Goal: Task Accomplishment & Management: Manage account settings

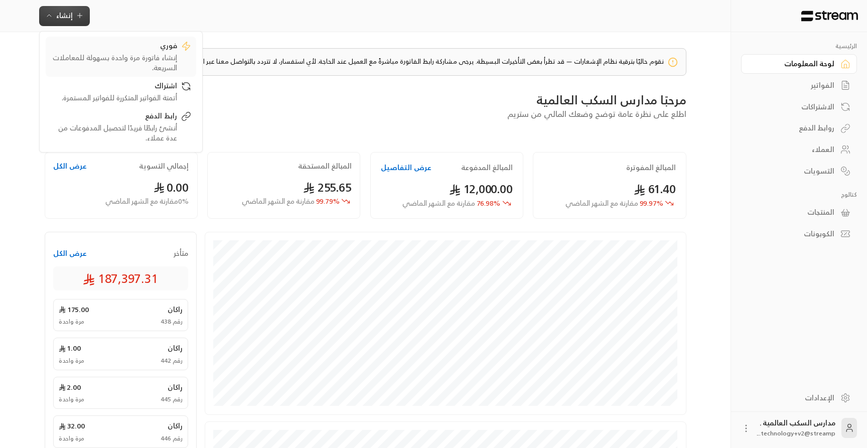
click at [80, 47] on div "فوري" at bounding box center [114, 47] width 126 height 12
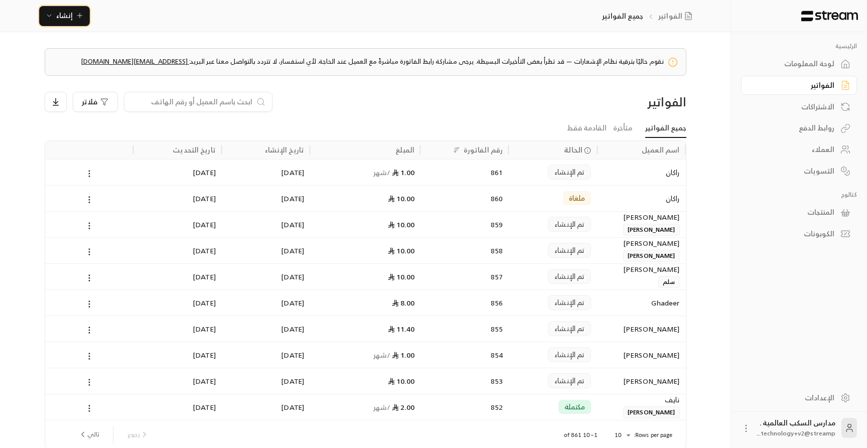
click at [74, 13] on span "إنشاء" at bounding box center [64, 15] width 39 height 13
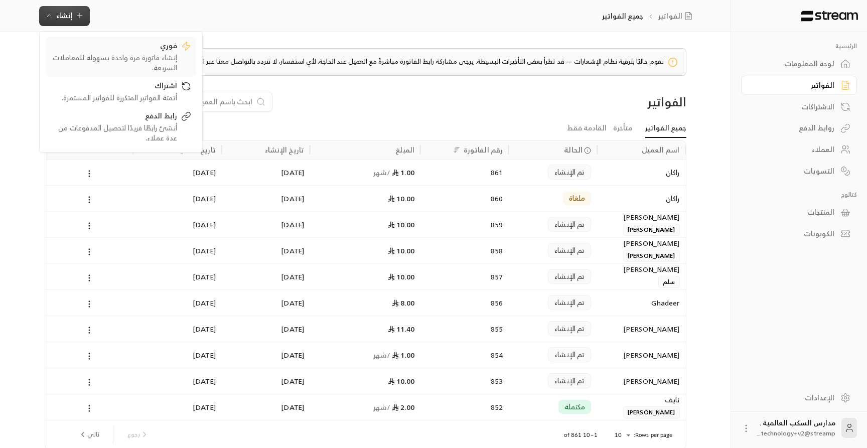
click at [82, 58] on div "إنشاء فاتورة مرة واحدة بسهولة للمعاملات السريعة." at bounding box center [114, 63] width 126 height 20
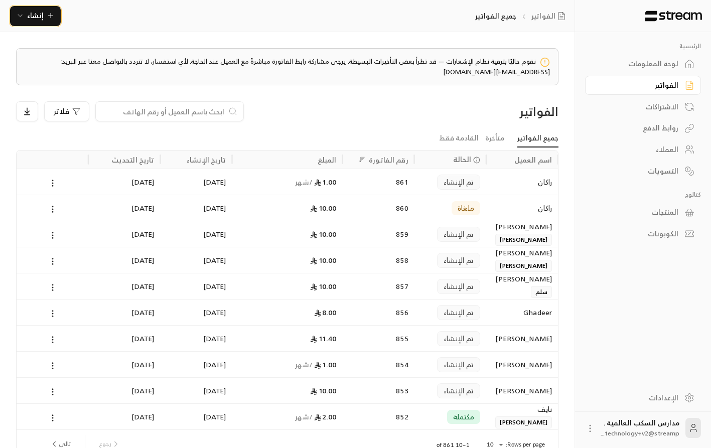
click at [51, 19] on icon "button" at bounding box center [51, 16] width 8 height 8
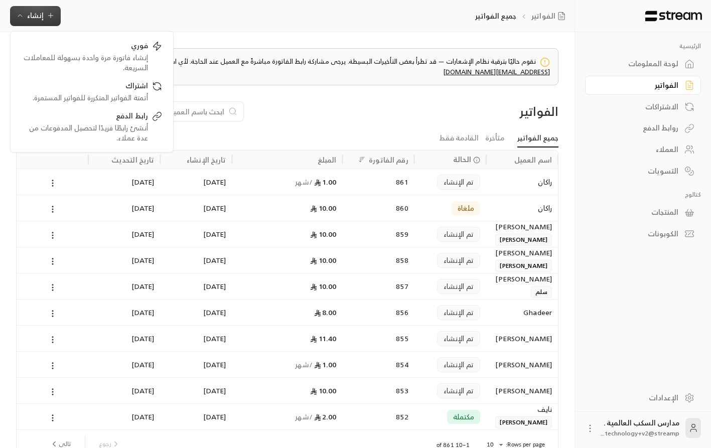
click at [642, 108] on div "الاشتراكات" at bounding box center [638, 107] width 81 height 10
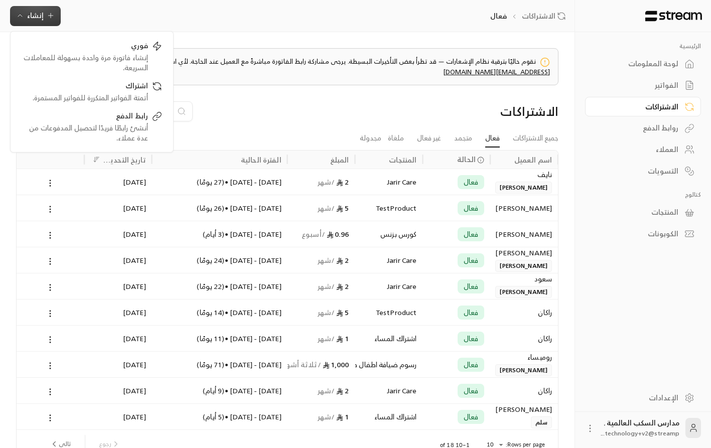
scroll to position [58, 0]
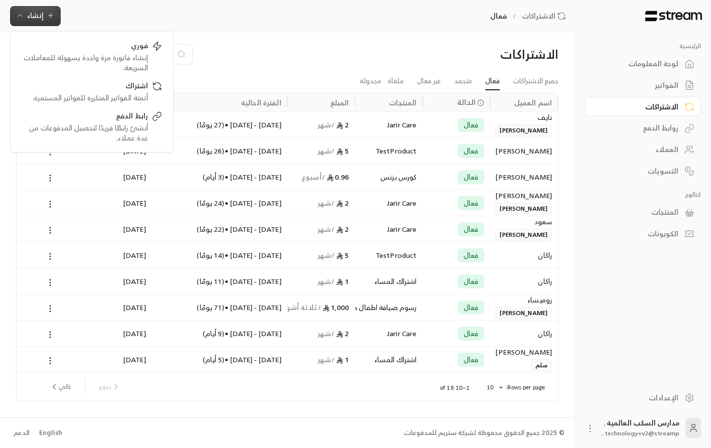
click at [44, 434] on div "English" at bounding box center [50, 433] width 23 height 10
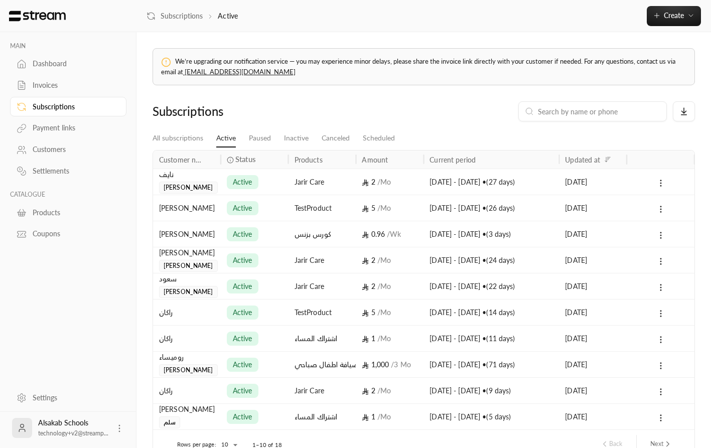
click at [373, 99] on div "We’re upgrading our notification service — you may experience minor delays, ple…" at bounding box center [423, 253] width 575 height 443
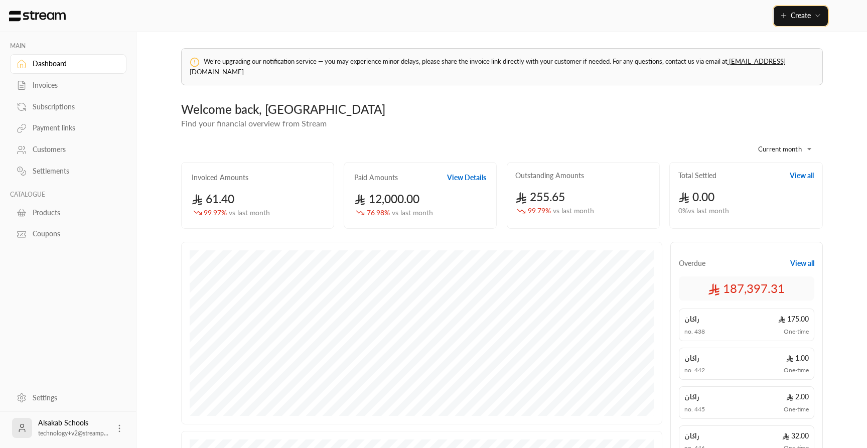
click at [822, 20] on button "Create" at bounding box center [801, 16] width 54 height 20
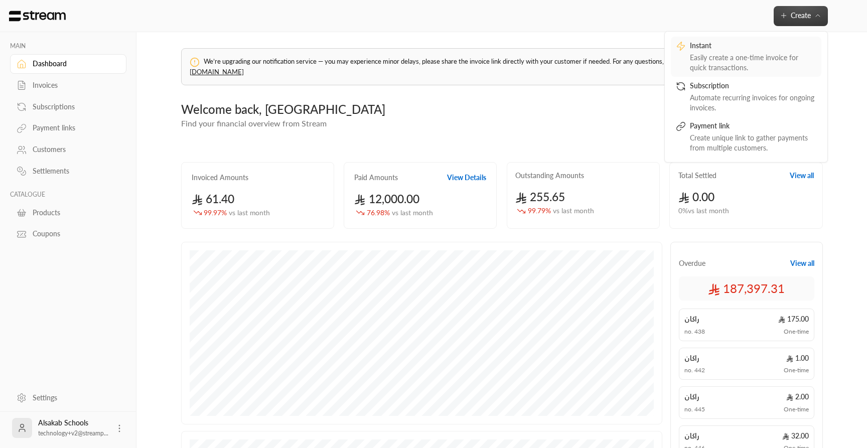
click at [718, 49] on div "Instant" at bounding box center [753, 47] width 126 height 12
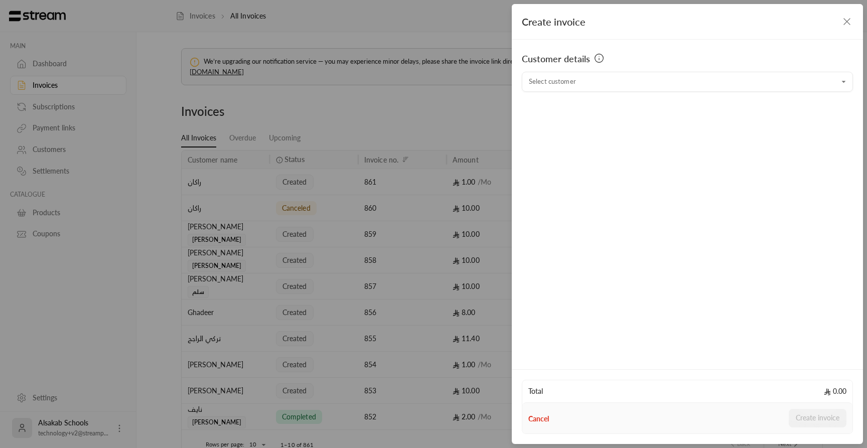
click at [465, 69] on div "Create invoice Customer details Select customer Select customer Total 0.00 Canc…" at bounding box center [433, 224] width 867 height 448
click at [852, 17] on icon "button" at bounding box center [847, 22] width 12 height 12
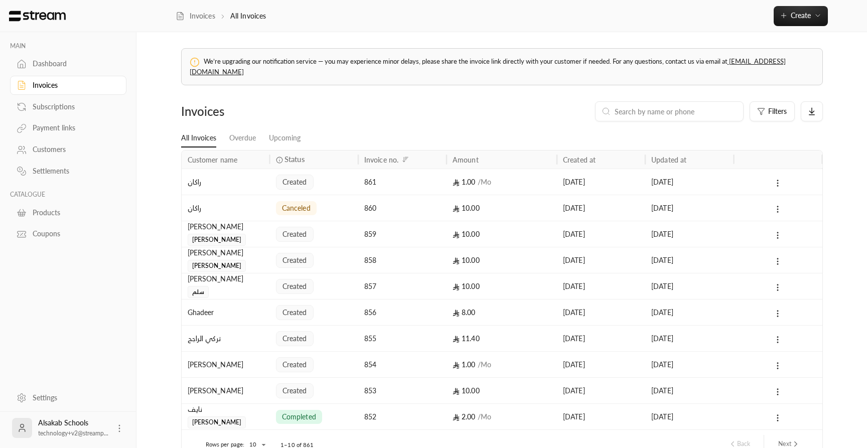
click at [121, 429] on icon at bounding box center [119, 429] width 10 height 10
click at [103, 431] on li "Logout" at bounding box center [104, 428] width 37 height 16
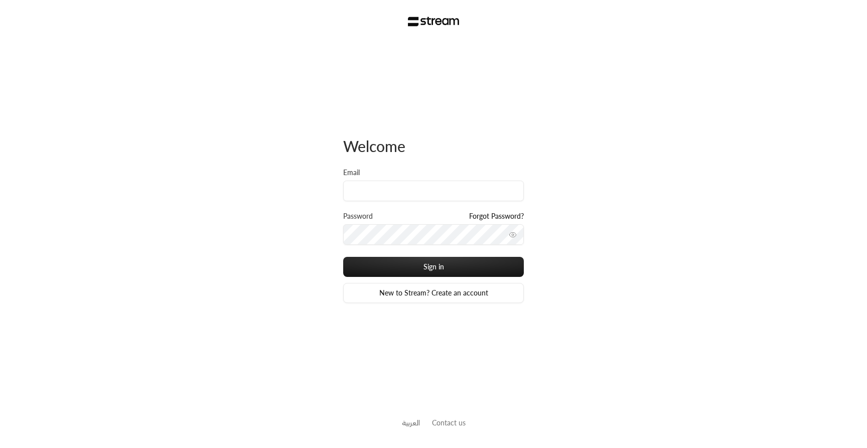
type input "1"
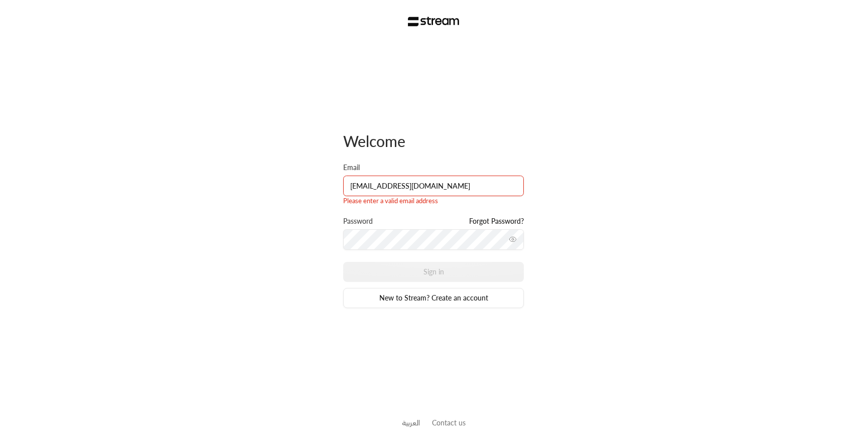
type input "[EMAIL_ADDRESS][DOMAIN_NAME]"
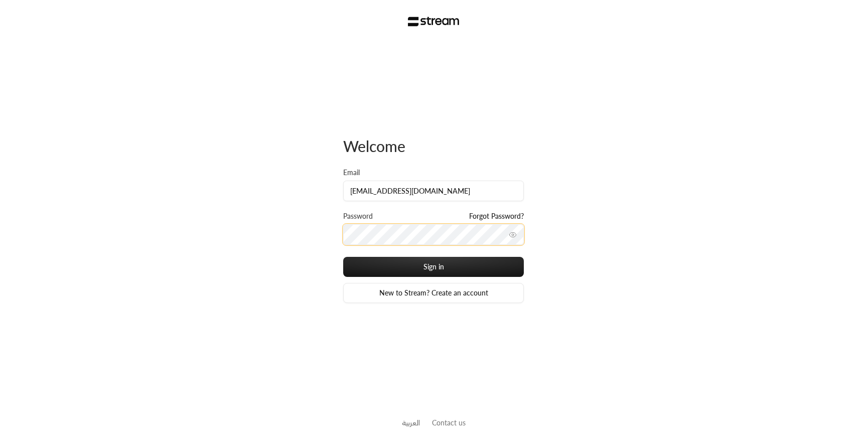
click at [343, 257] on button "Sign in" at bounding box center [433, 267] width 181 height 20
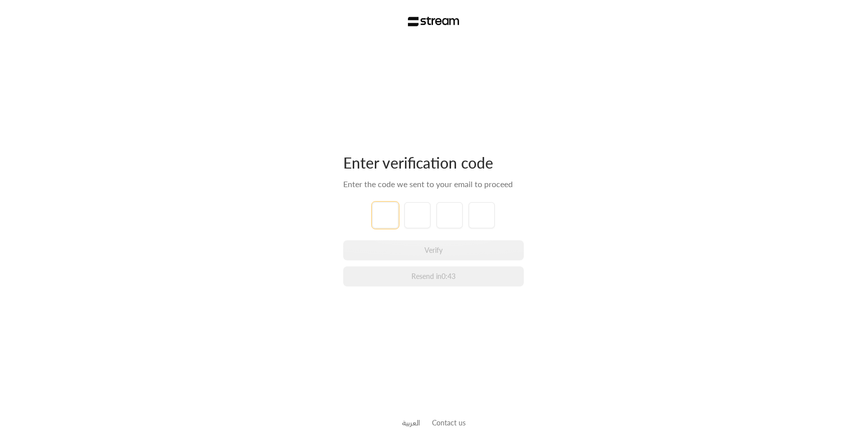
type input "8"
type input "0"
type input "6"
